Goal: Navigation & Orientation: Find specific page/section

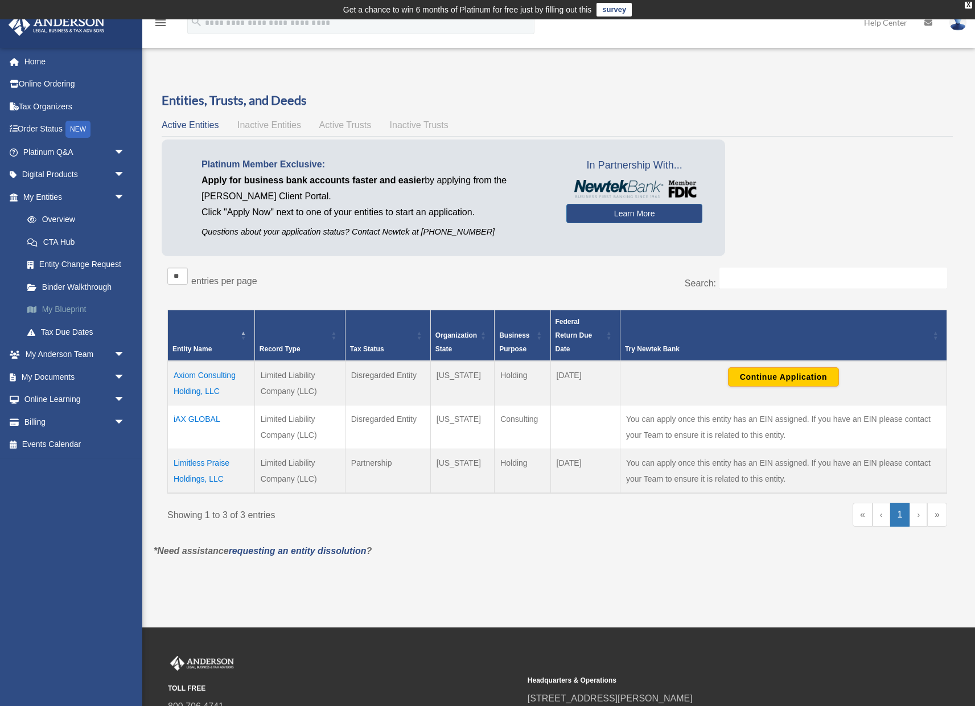
scroll to position [134, 0]
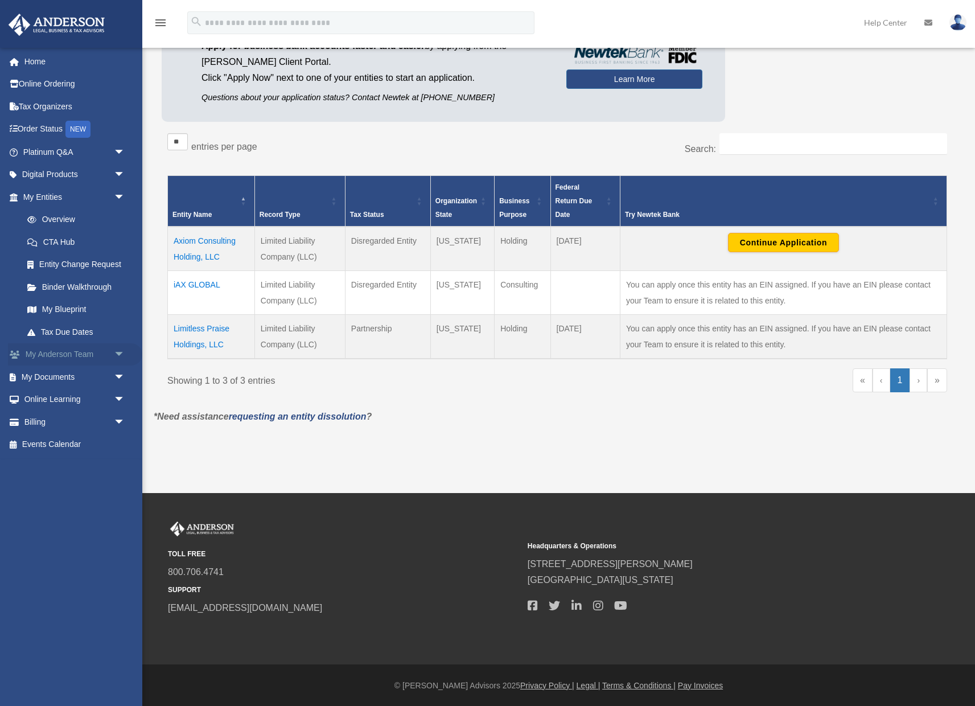
click at [87, 352] on link "My [PERSON_NAME] Team arrow_drop_down" at bounding box center [75, 354] width 134 height 23
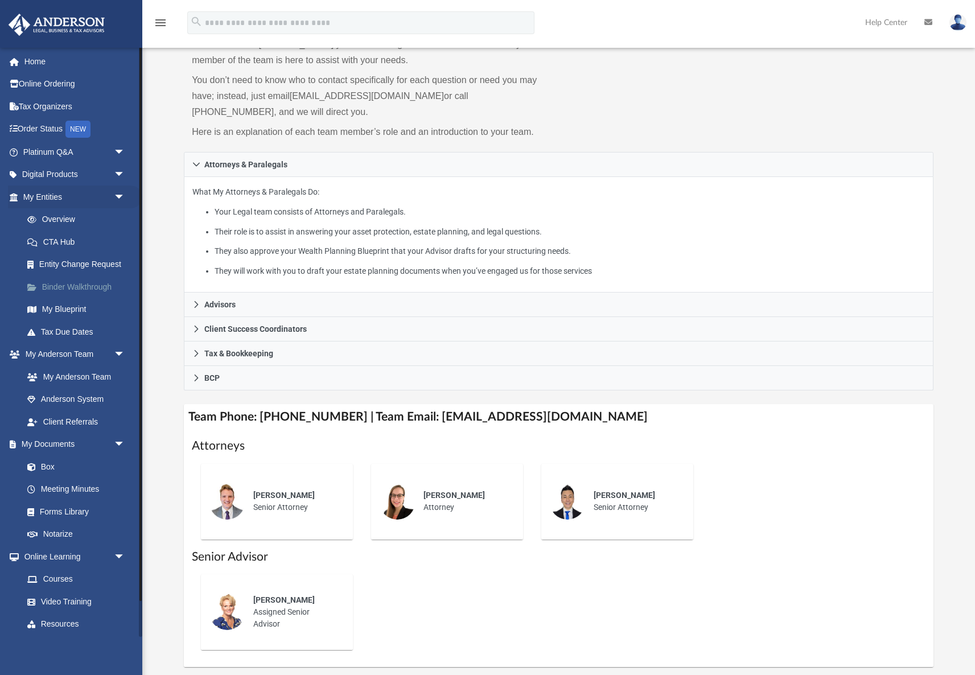
click at [73, 286] on link "Binder Walkthrough" at bounding box center [79, 286] width 126 height 23
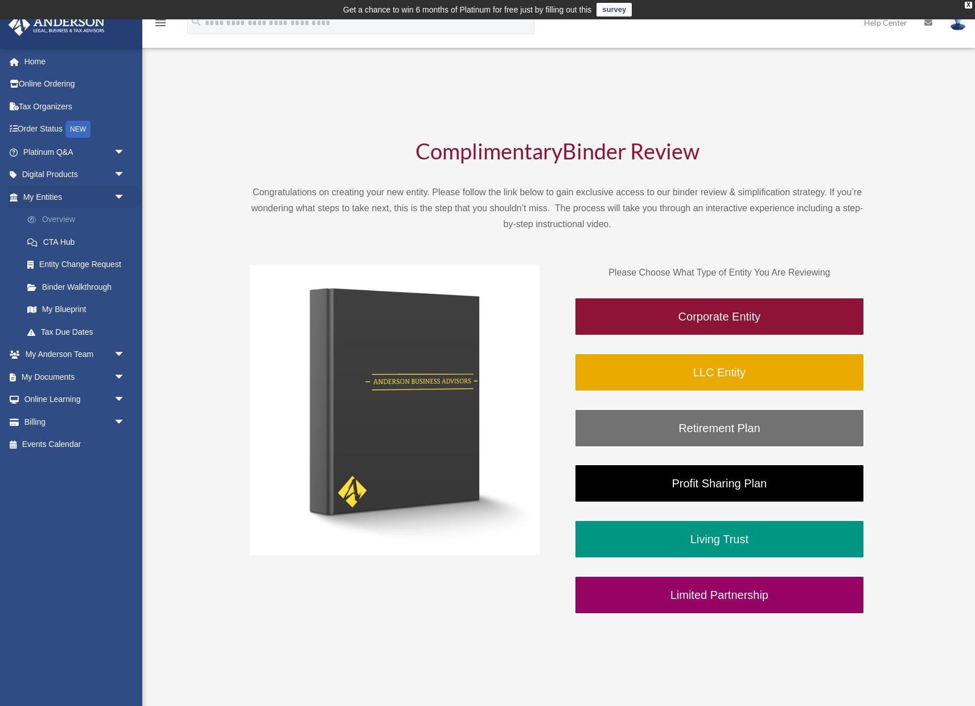
click at [47, 210] on link "Overview" at bounding box center [79, 219] width 126 height 23
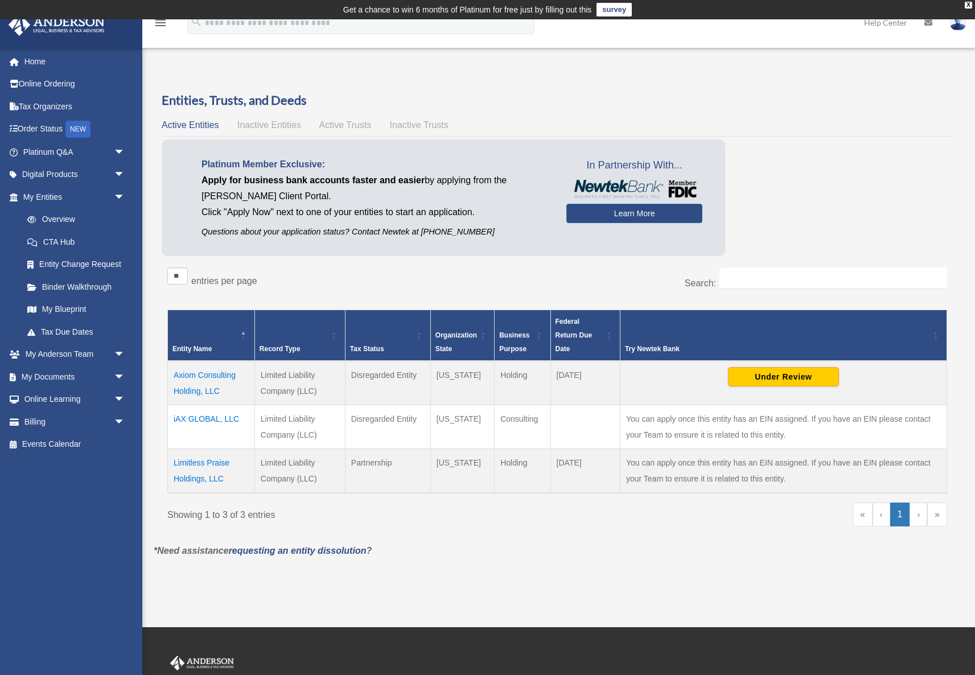
click at [195, 460] on td "Limitless Praise Holdings, LLC" at bounding box center [211, 470] width 87 height 44
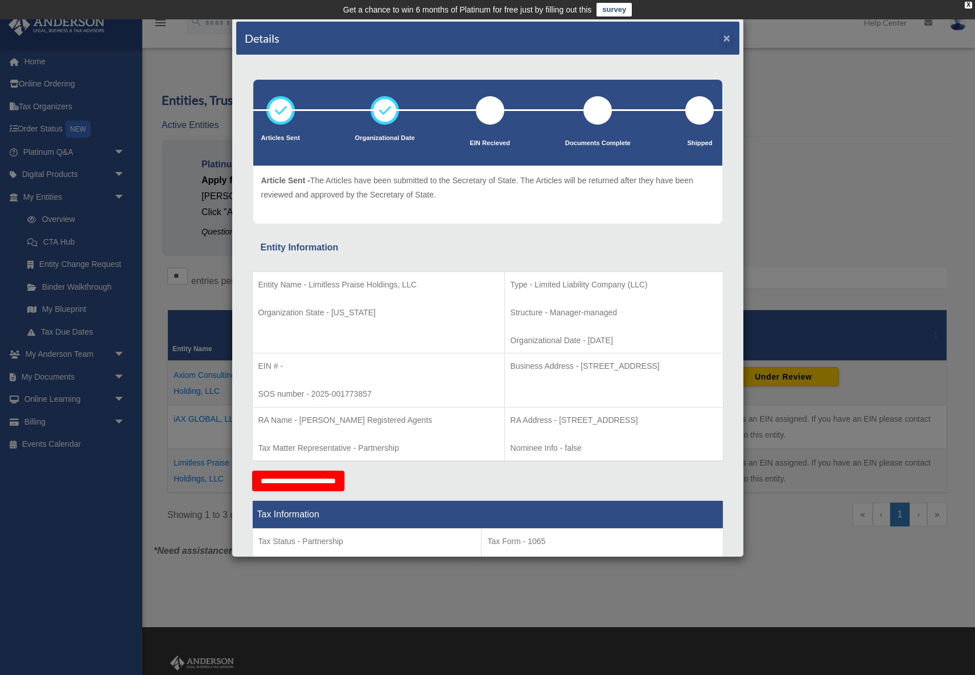
click at [727, 40] on button "×" at bounding box center [726, 38] width 7 height 12
